Goal: Information Seeking & Learning: Learn about a topic

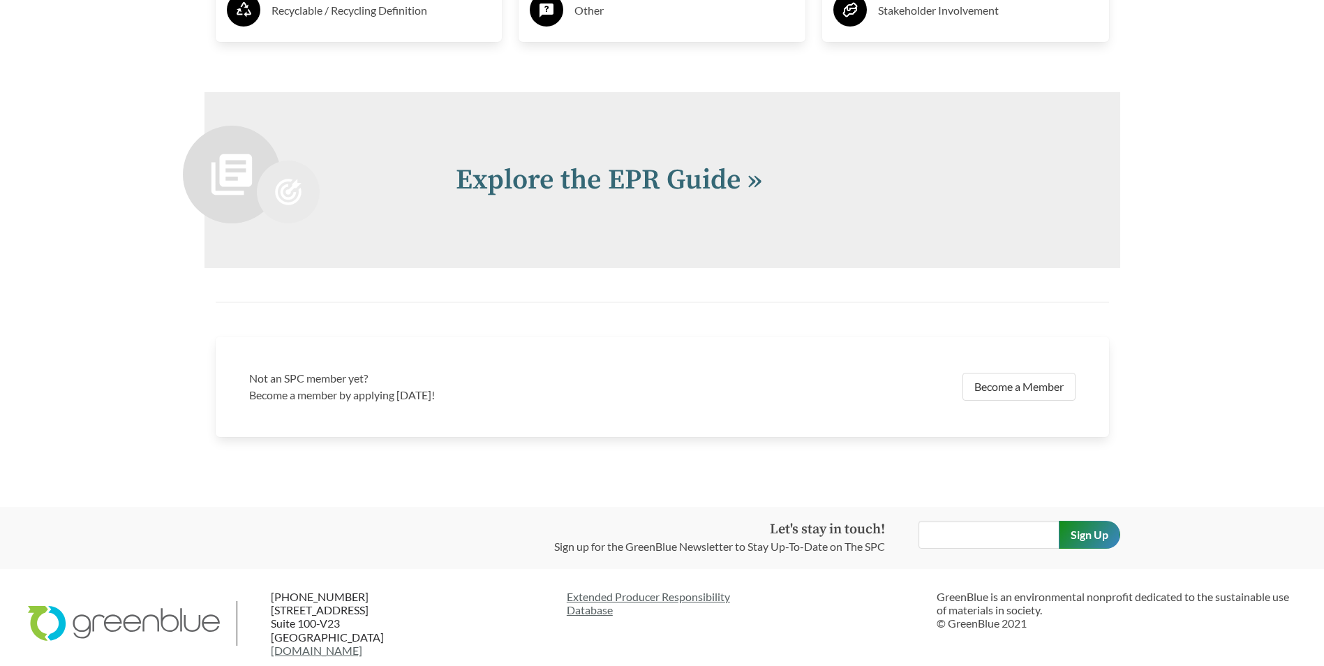
scroll to position [3050, 0]
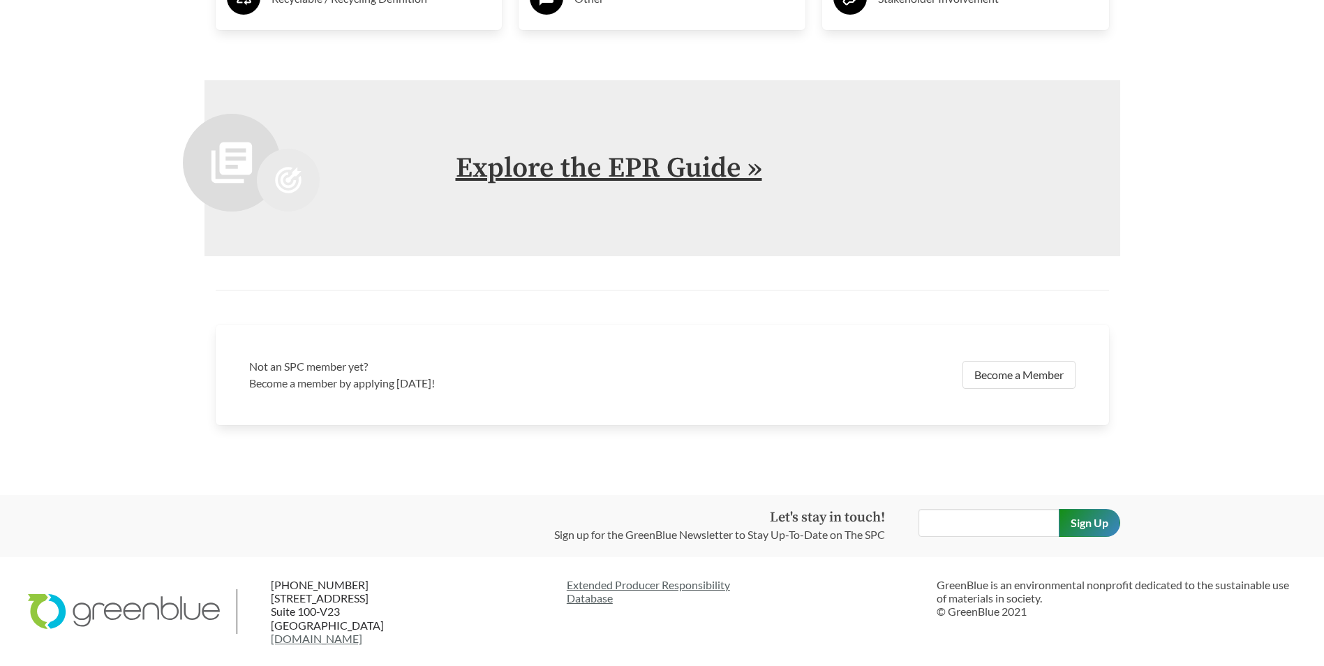
click at [588, 175] on link "Explore the EPR Guide »" at bounding box center [609, 168] width 306 height 35
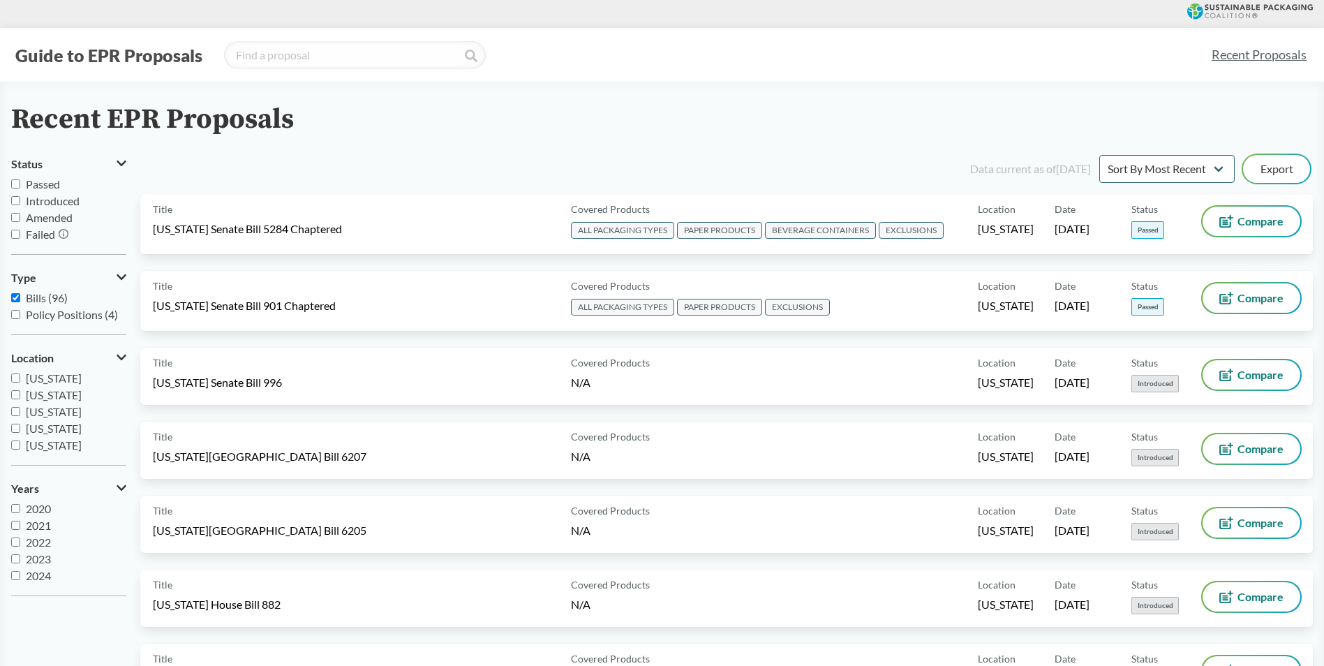
click at [496, 123] on div "Recent EPR Proposals" at bounding box center [662, 119] width 1302 height 31
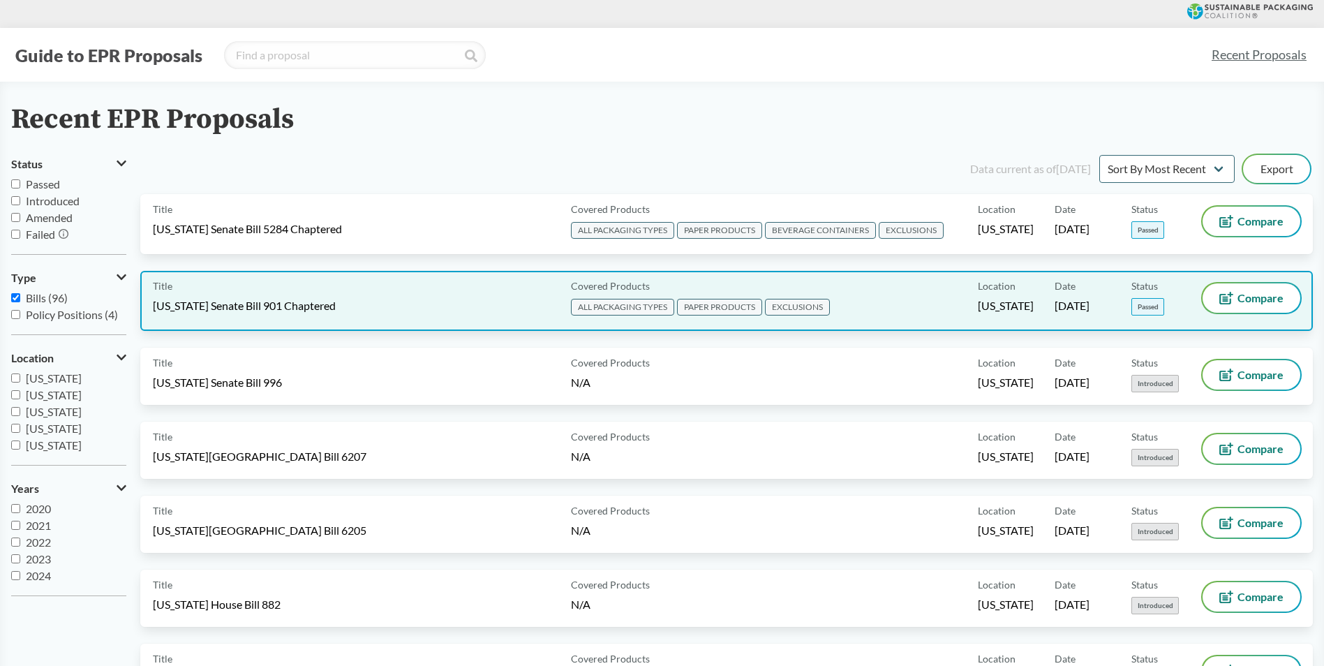
click at [820, 302] on span "EXCLUSIONS" at bounding box center [797, 307] width 65 height 17
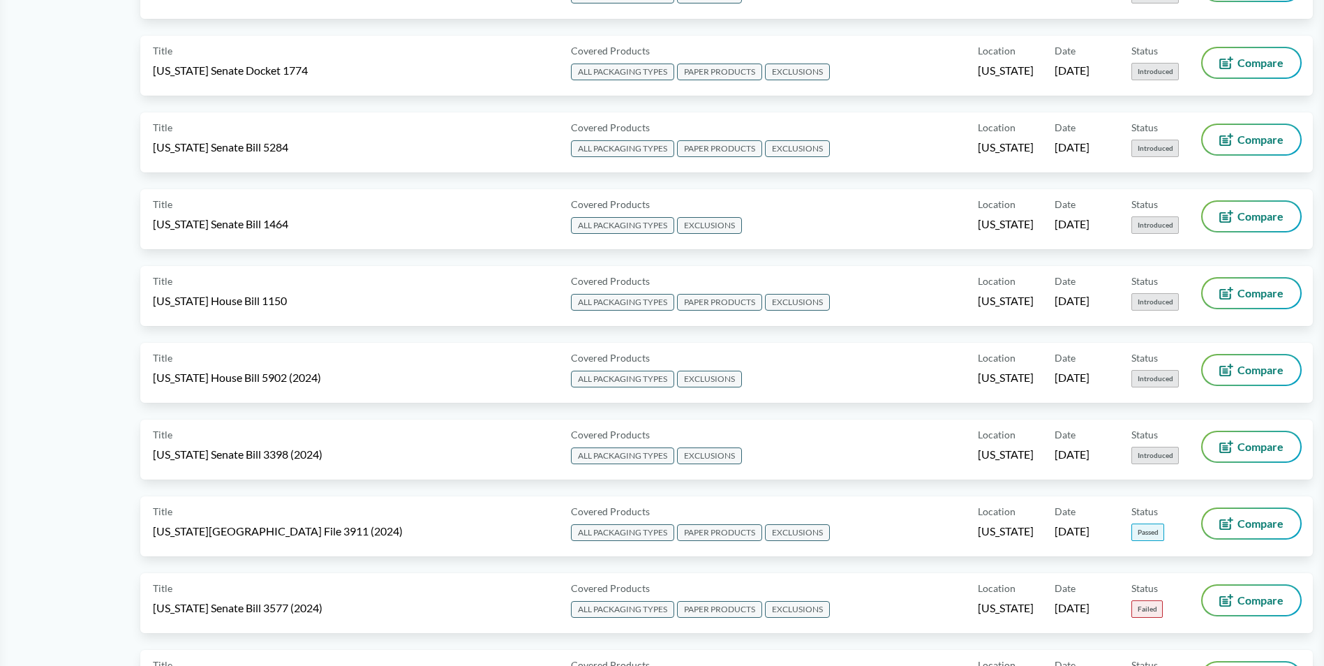
scroll to position [1676, 0]
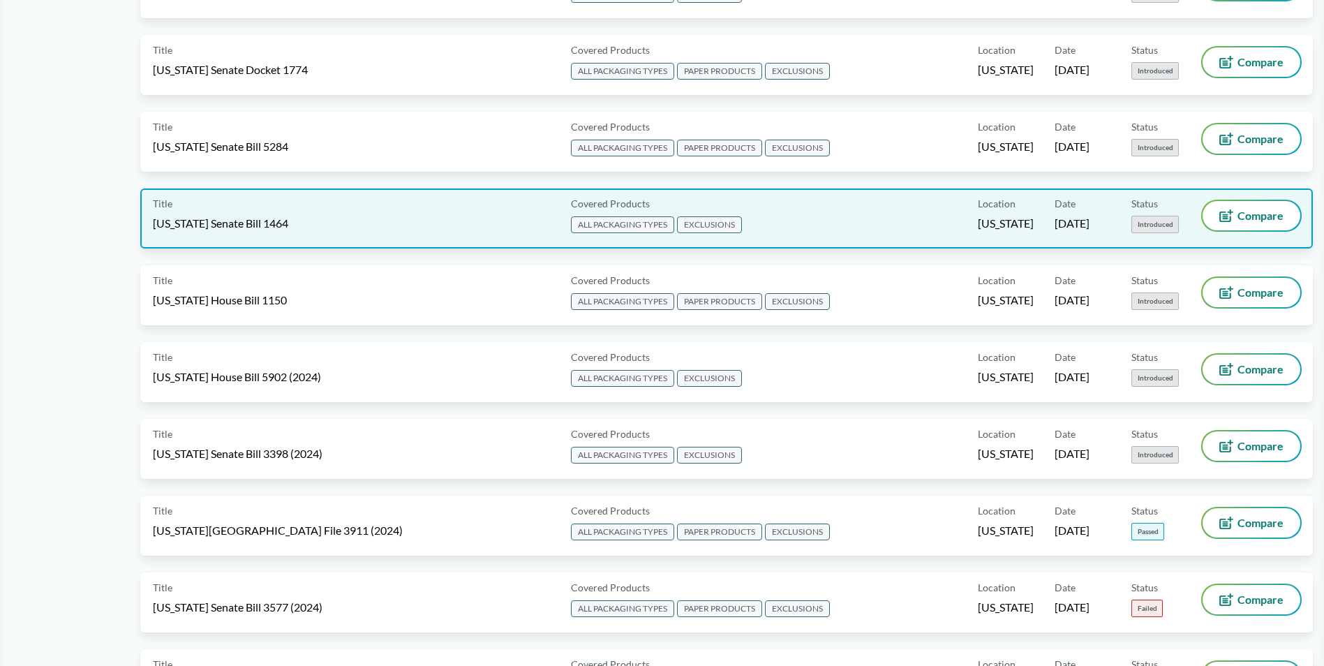
click at [230, 230] on span "[US_STATE] Senate Bill 1464" at bounding box center [220, 223] width 135 height 15
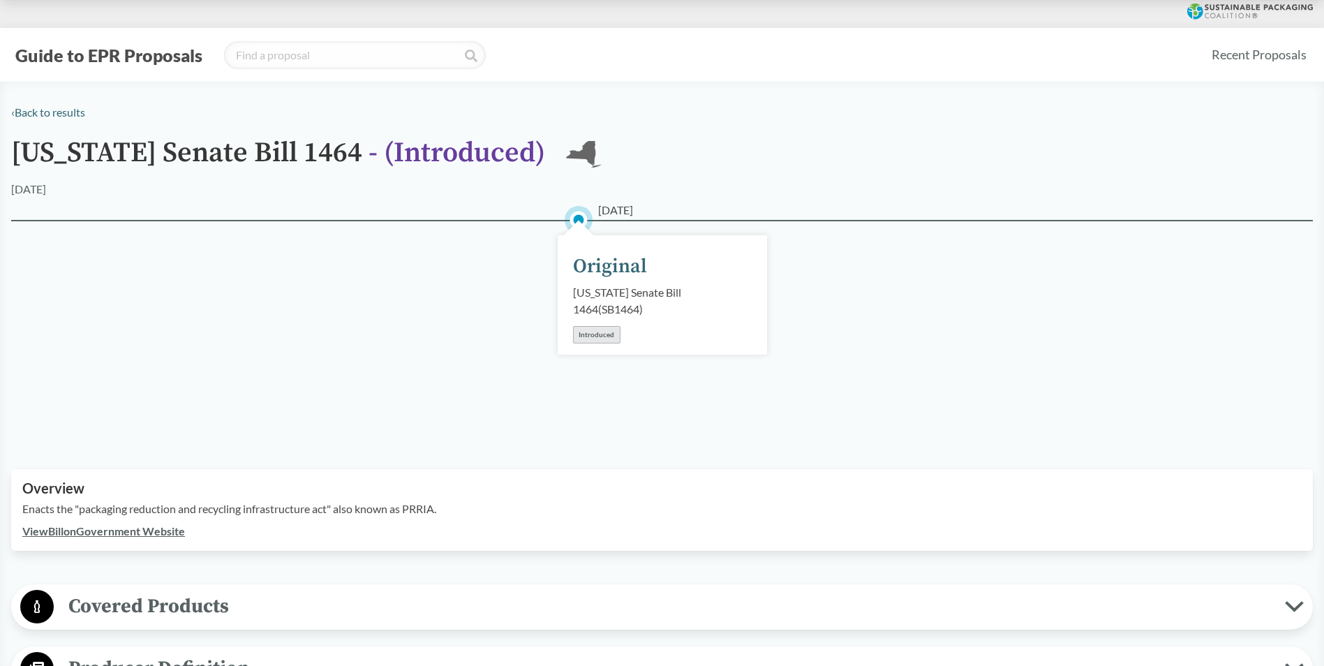
click at [596, 326] on div "Introduced" at bounding box center [596, 334] width 47 height 17
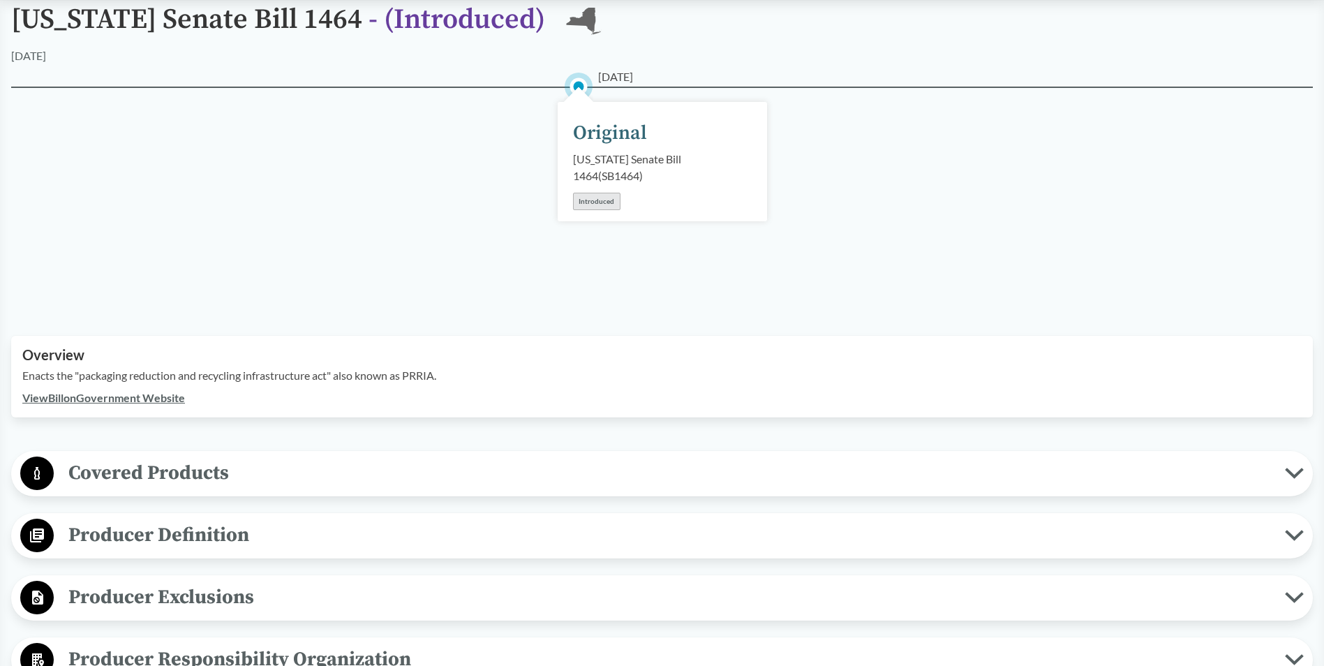
scroll to position [140, 0]
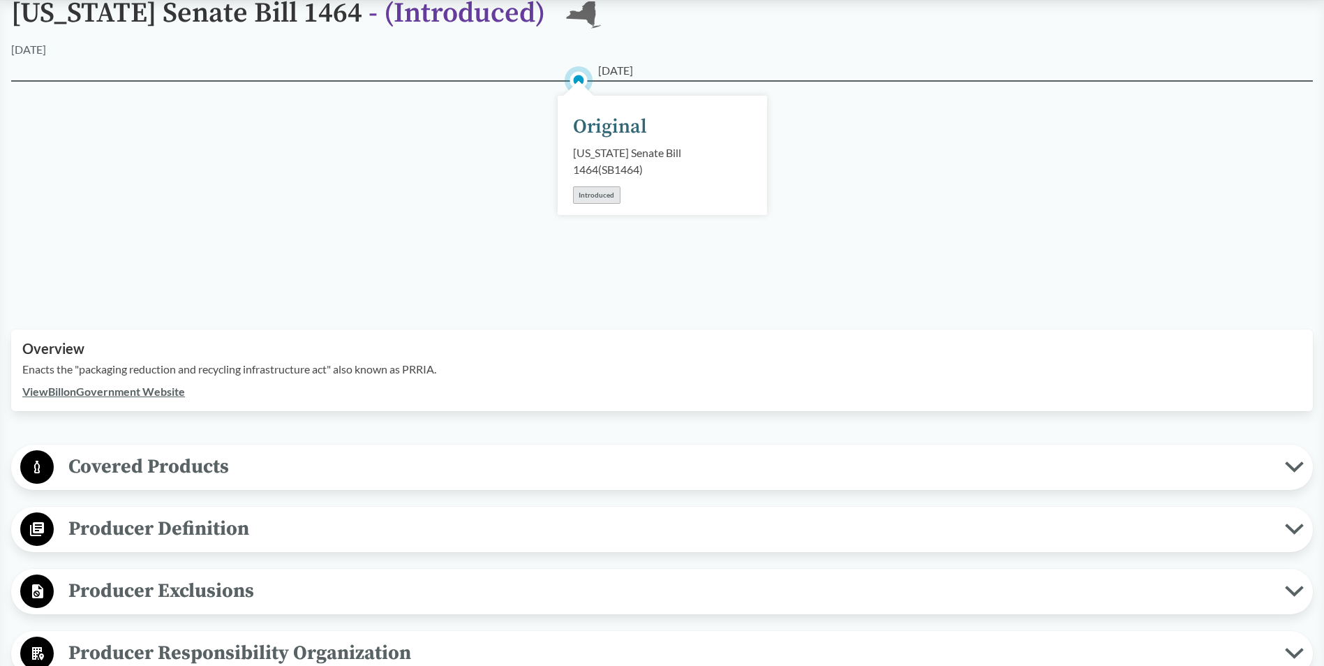
click at [170, 385] on link "View Bill on Government Website" at bounding box center [103, 391] width 163 height 13
click at [146, 385] on link "View Bill on Government Website" at bounding box center [103, 391] width 163 height 13
